Goal: Information Seeking & Learning: Learn about a topic

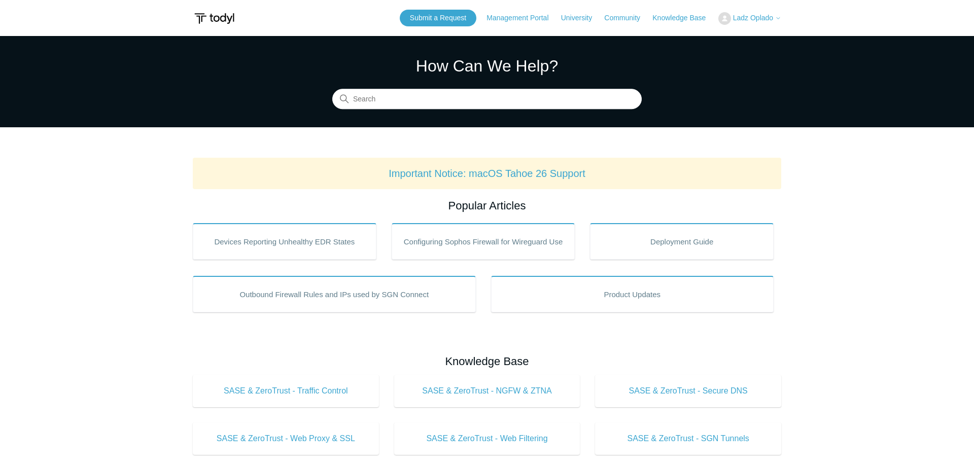
type input "t"
type input "stuck at registering"
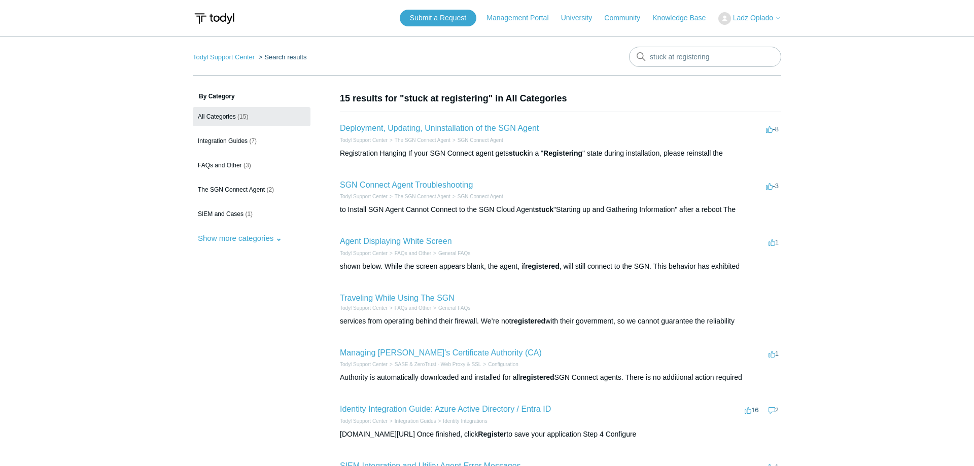
click at [649, 154] on div "Registration Hanging If your SGN Connect agent gets stuck in a " Registering " …" at bounding box center [560, 153] width 441 height 11
click at [484, 131] on link "Deployment, Updating, Uninstallation of the SGN Agent" at bounding box center [439, 128] width 199 height 9
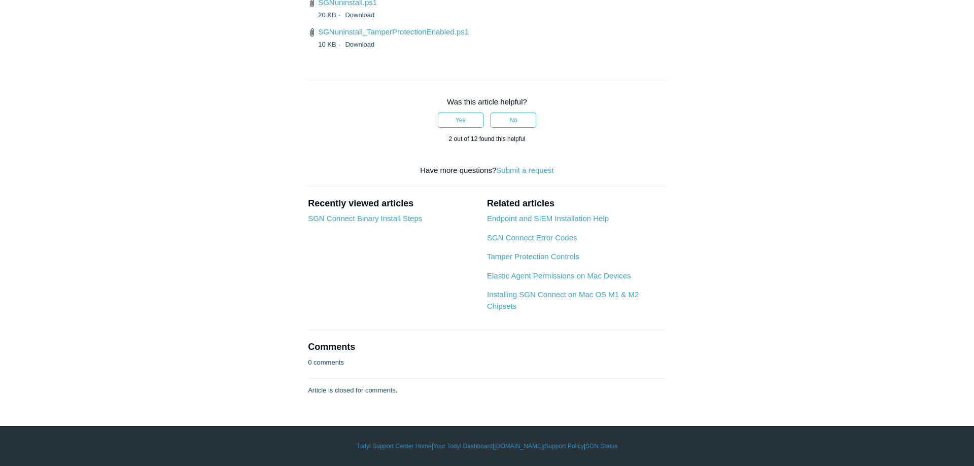
scroll to position [2587, 0]
